Goal: Check status: Check status

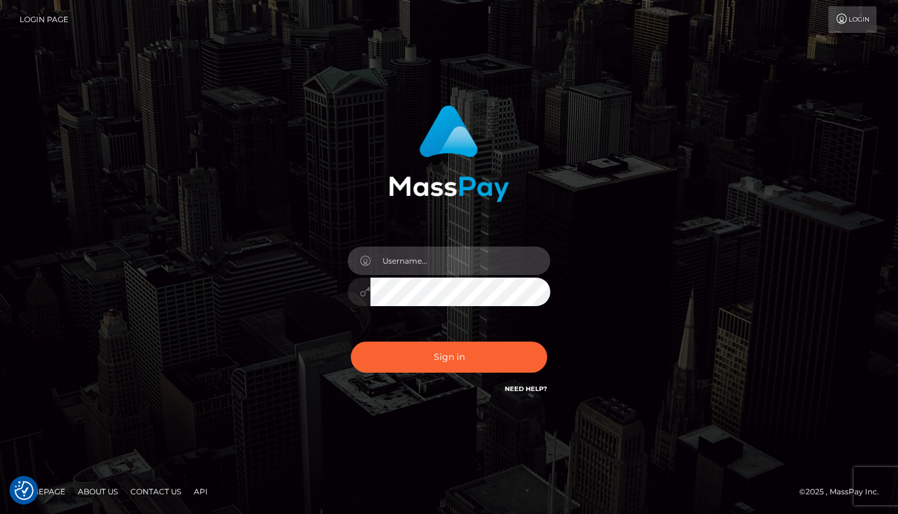
click at [419, 256] on input "text" at bounding box center [460, 260] width 180 height 28
type input "Drew Guizzetti"
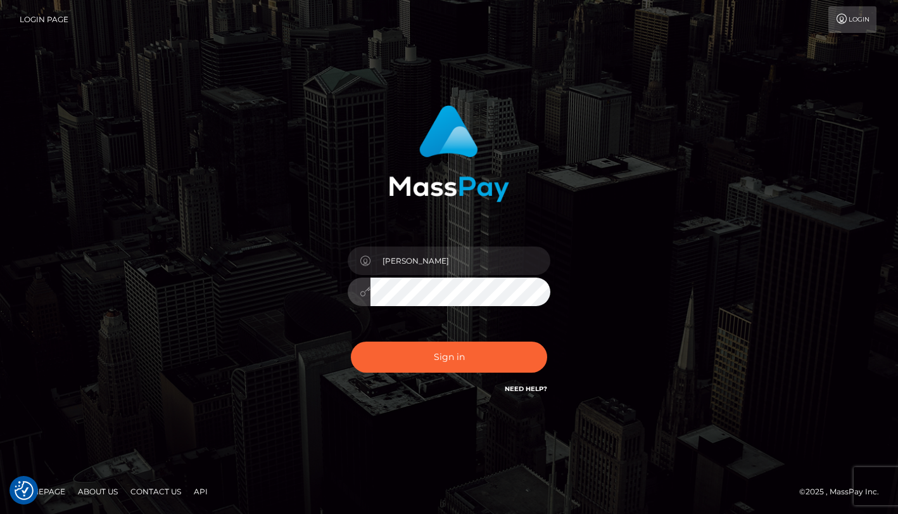
click at [331, 293] on div "Drew Guizzetti Sign in" at bounding box center [449, 251] width 332 height 310
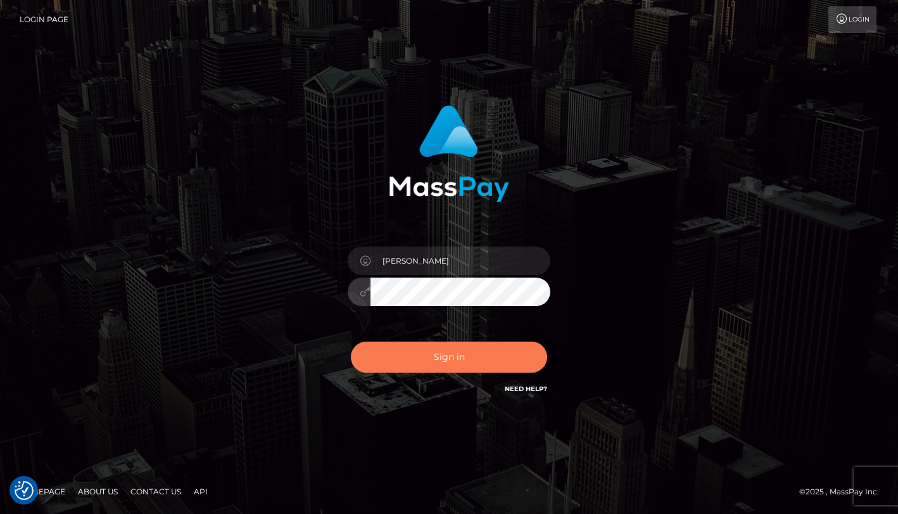
click at [426, 362] on button "Sign in" at bounding box center [449, 356] width 196 height 31
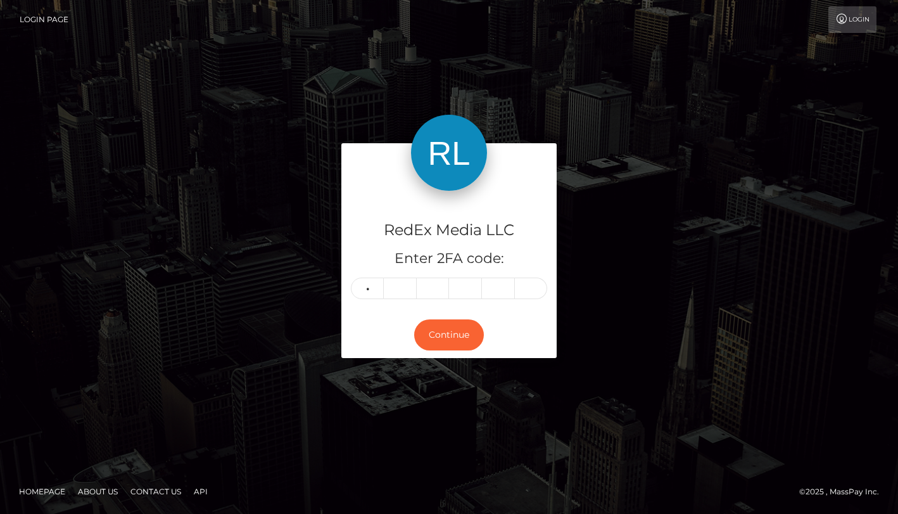
type input "2"
type input "5"
type input "4"
type input "0"
type input "4"
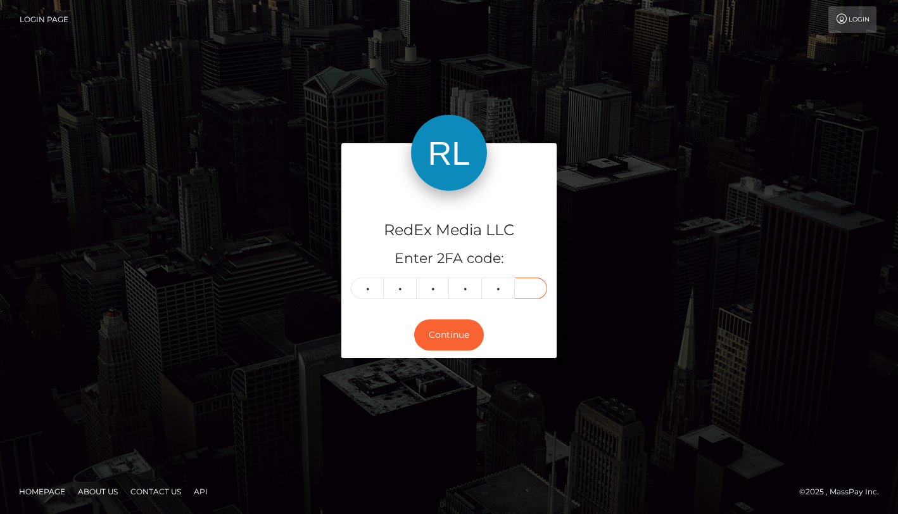
type input "0"
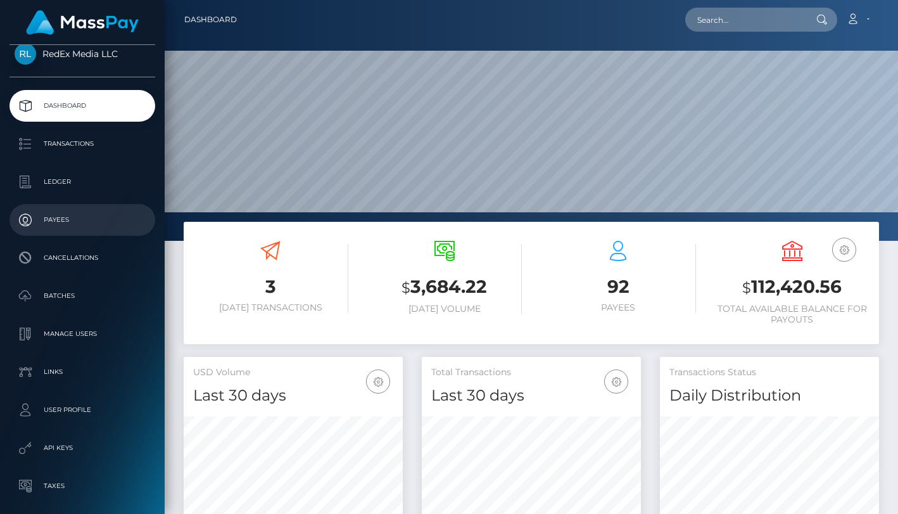
scroll to position [13, 0]
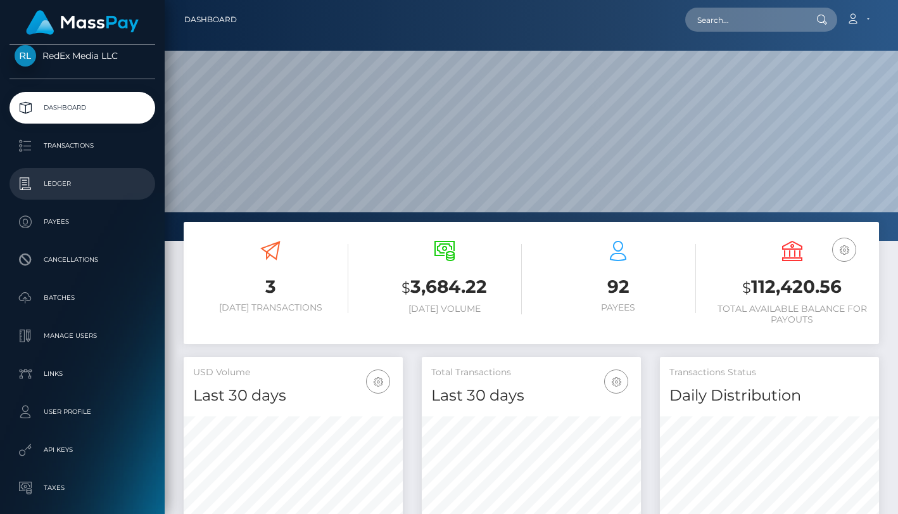
click at [66, 191] on p "Ledger" at bounding box center [83, 183] width 136 height 19
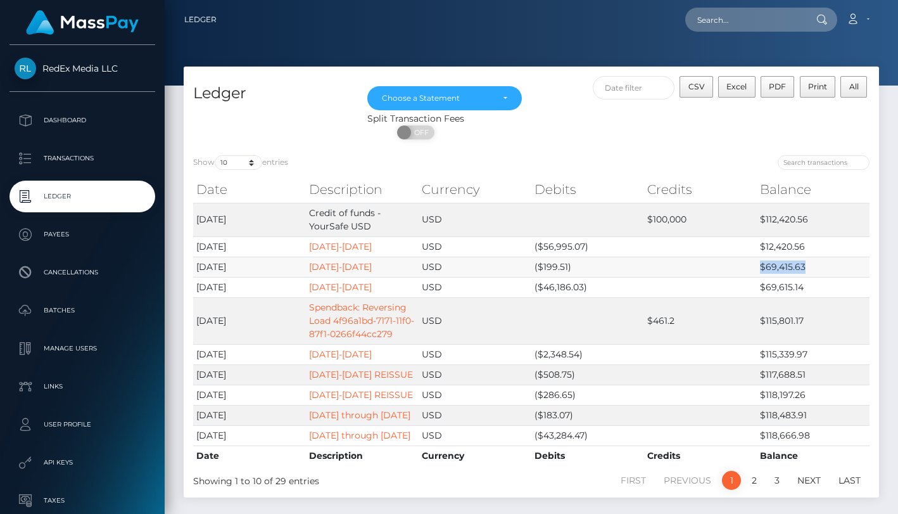
drag, startPoint x: 825, startPoint y: 268, endPoint x: 753, endPoint y: 268, distance: 71.5
click at [753, 268] on tr "2025-08-18 July 16-31 USD ($199.51) $69,415.63" at bounding box center [531, 266] width 676 height 20
copy tr "$69,415.63"
click at [251, 163] on select "10 25 50 100 250" at bounding box center [238, 162] width 47 height 15
select select "50"
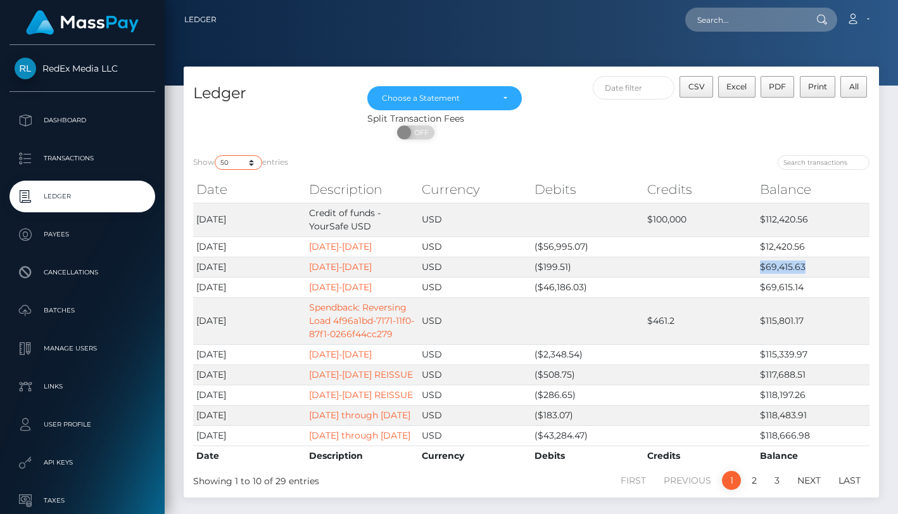
click at [216, 155] on select "10 25 50 100 250" at bounding box center [238, 162] width 47 height 15
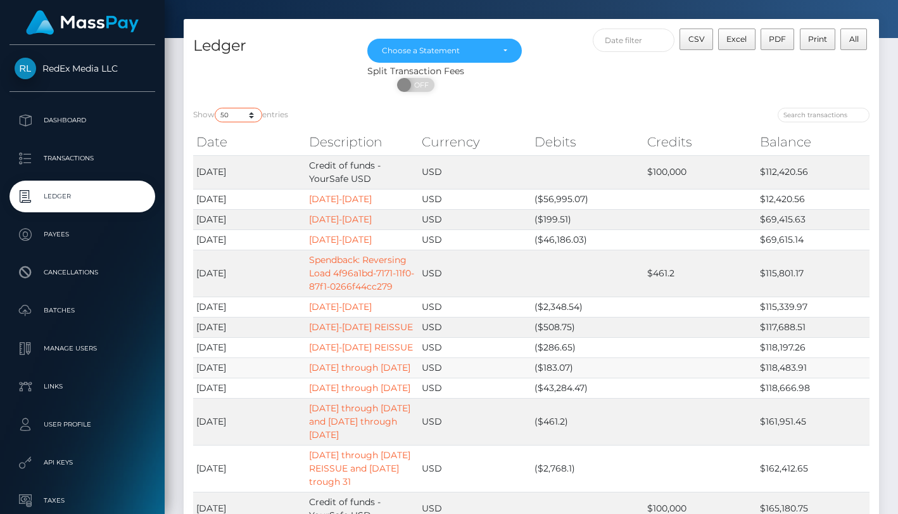
scroll to position [34, 0]
